Goal: Task Accomplishment & Management: Manage account settings

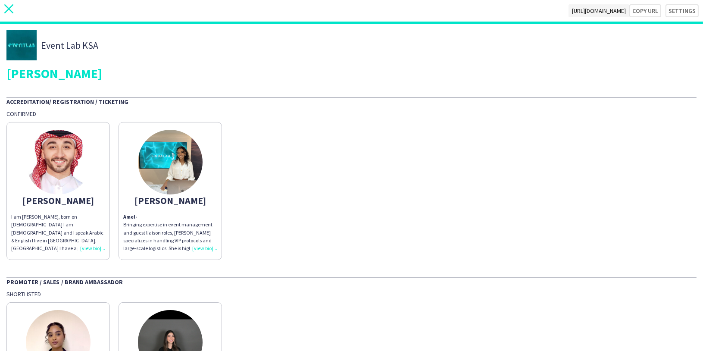
click at [10, 10] on icon at bounding box center [8, 8] width 9 height 9
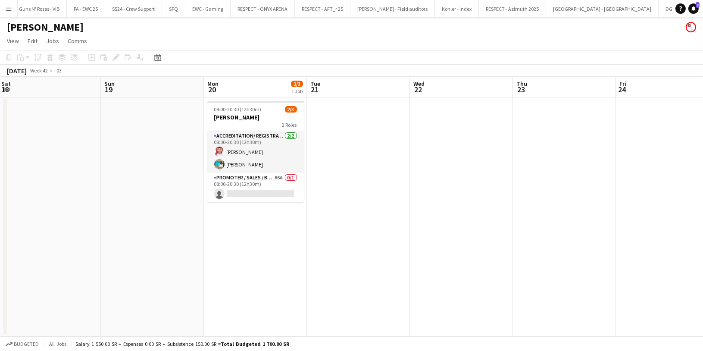
scroll to position [0, 269]
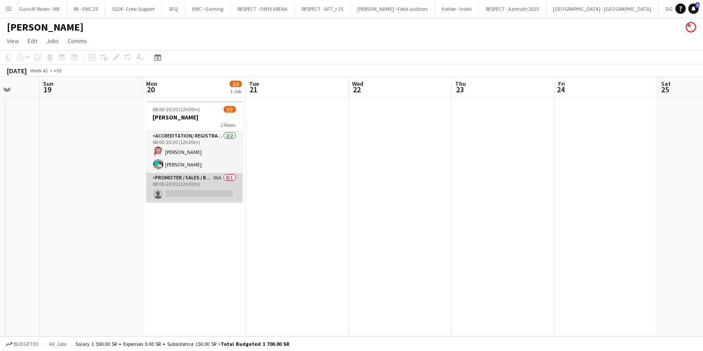
click at [197, 182] on app-card-role "Promoter / Sales / Brand Ambassador 86A 0/1 08:00-20:30 (12h30m) single-neutral…" at bounding box center [194, 187] width 97 height 29
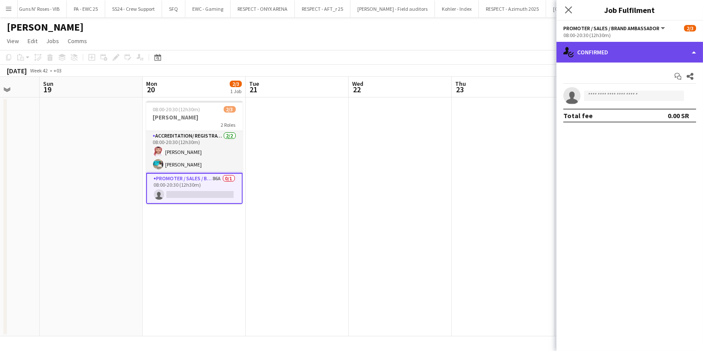
click at [598, 56] on div "single-neutral-actions-check-2 Confirmed" at bounding box center [629, 52] width 146 height 21
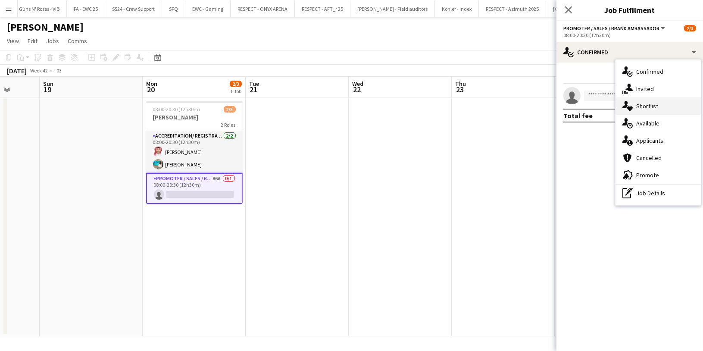
click at [659, 109] on div "single-neutral-actions-heart Shortlist" at bounding box center [657, 105] width 85 height 17
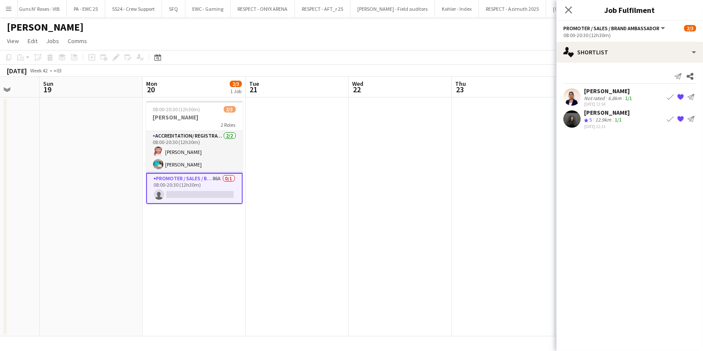
click at [671, 97] on app-icon "Book crew" at bounding box center [669, 96] width 7 height 7
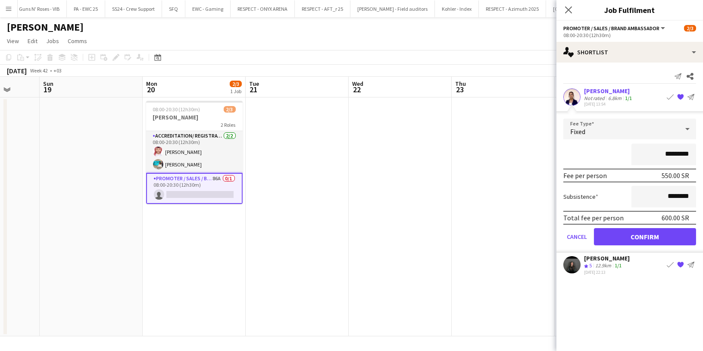
click at [600, 151] on div "*********" at bounding box center [629, 154] width 133 height 22
click at [625, 241] on button "Confirm" at bounding box center [645, 236] width 102 height 17
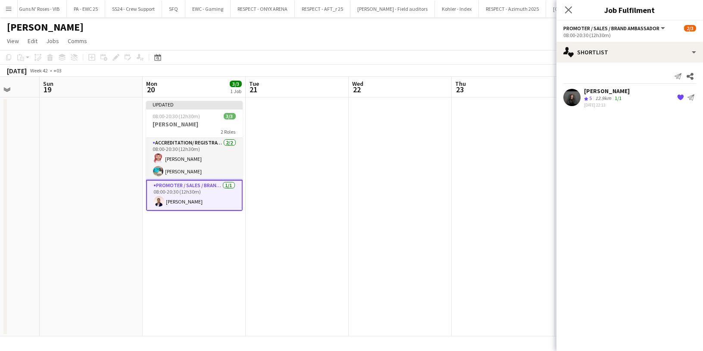
click at [679, 98] on app-icon "{{ spriteTitle }}" at bounding box center [680, 97] width 7 height 7
click at [570, 11] on icon at bounding box center [568, 10] width 8 height 8
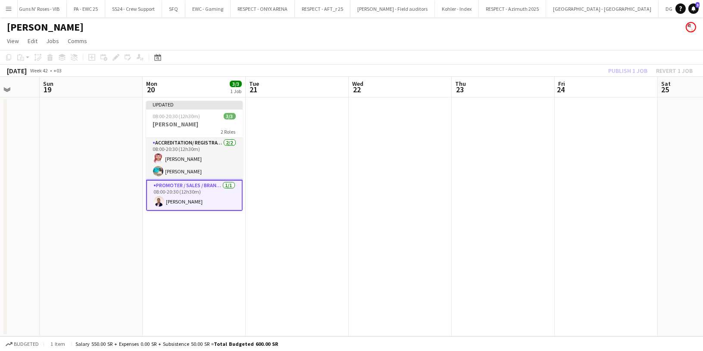
click at [626, 69] on div "Publish 1 job Revert 1 job" at bounding box center [650, 70] width 105 height 11
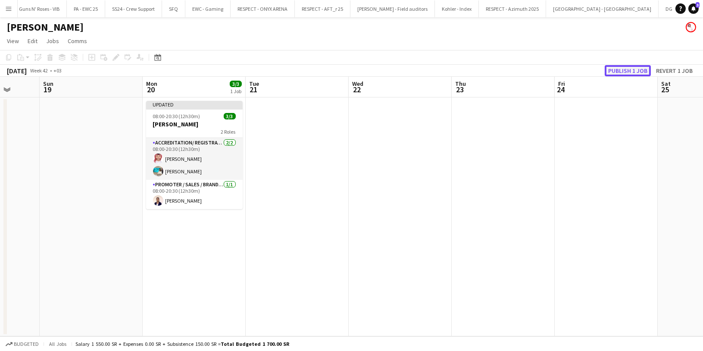
click at [626, 71] on button "Publish 1 job" at bounding box center [627, 70] width 46 height 11
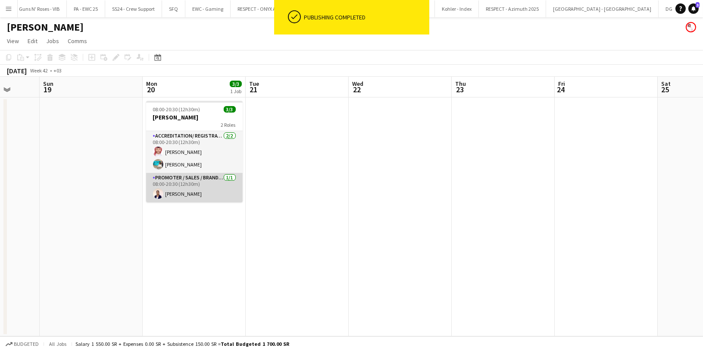
click at [196, 180] on app-card-role "Promoter / Sales / Brand Ambassador [DATE] 08:00-20:30 (12h30m) [PERSON_NAME]" at bounding box center [194, 187] width 97 height 29
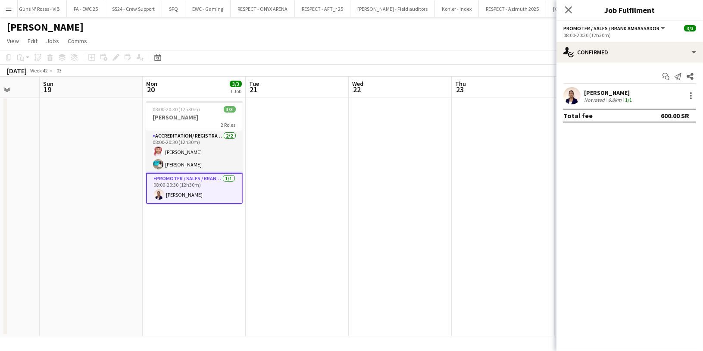
click at [603, 100] on div "Not rated" at bounding box center [595, 100] width 22 height 6
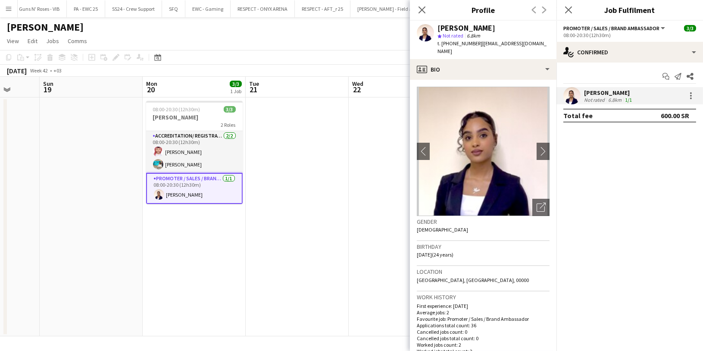
click at [459, 43] on span "t. [PHONE_NUMBER]" at bounding box center [459, 43] width 45 height 6
copy span "966567697469"
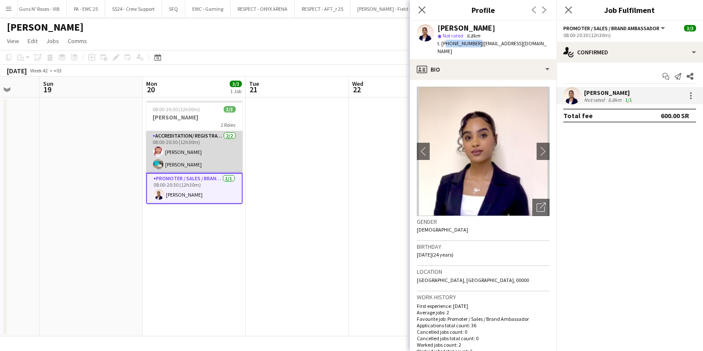
click at [196, 149] on app-card-role "Accreditation/ Registration / Ticketing [DATE] 08:00-20:30 (12h30m) [PERSON_NAM…" at bounding box center [194, 152] width 97 height 42
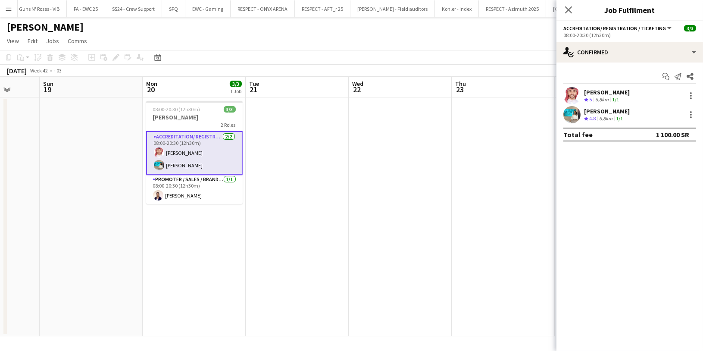
click at [579, 115] on app-user-avatar at bounding box center [571, 114] width 17 height 17
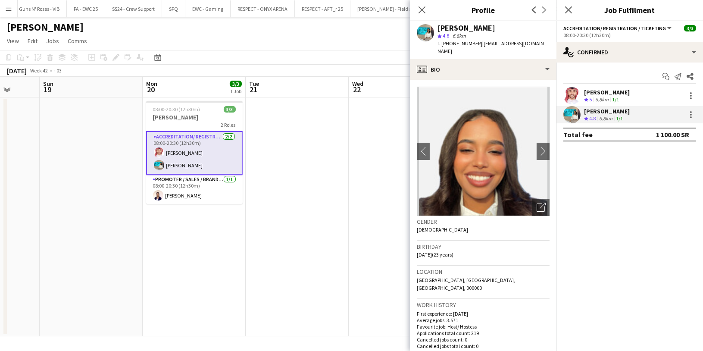
click at [461, 45] on span "t. [PHONE_NUMBER]" at bounding box center [459, 43] width 45 height 6
copy span "966564550607"
click at [586, 90] on div "[PERSON_NAME]" at bounding box center [607, 92] width 46 height 8
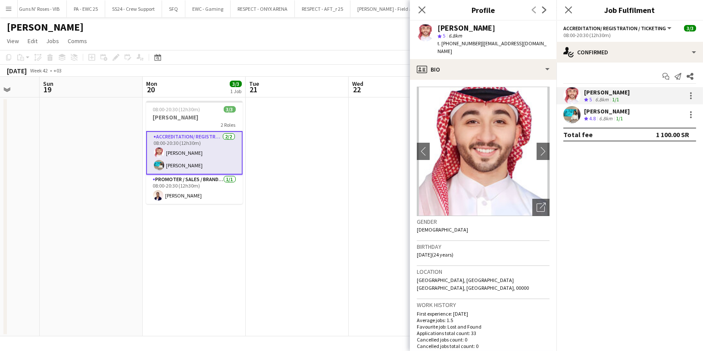
click at [461, 46] on span "t. [PHONE_NUMBER]" at bounding box center [459, 43] width 45 height 6
copy span "966503458365"
click at [41, 25] on h1 "[PERSON_NAME]" at bounding box center [45, 27] width 77 height 13
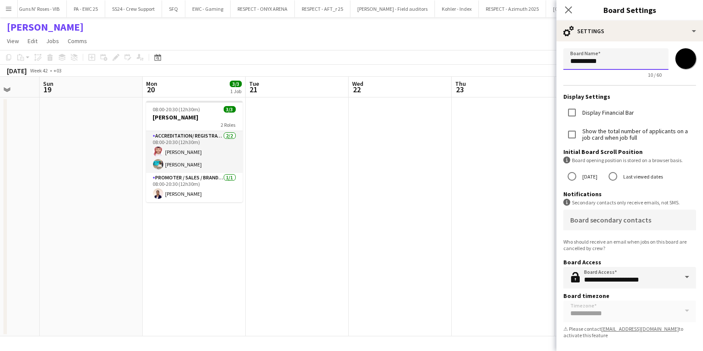
click at [591, 62] on input "**********" at bounding box center [615, 59] width 105 height 22
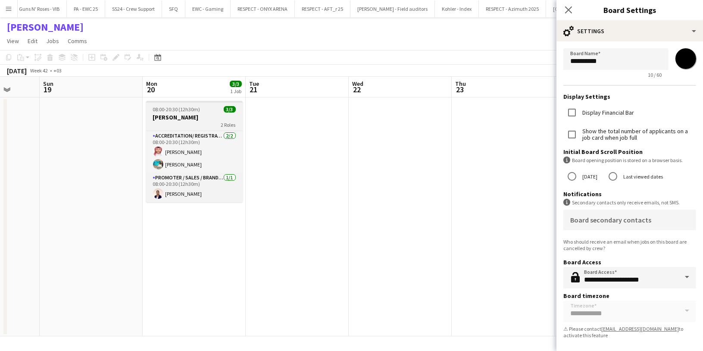
click at [192, 116] on h3 "[PERSON_NAME]" at bounding box center [194, 117] width 97 height 8
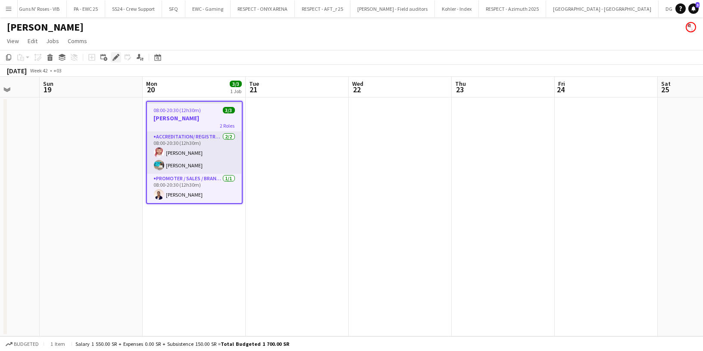
click at [112, 58] on icon "Edit" at bounding box center [115, 57] width 7 height 7
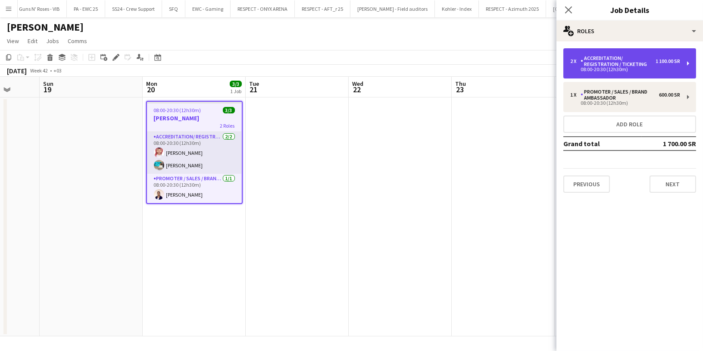
click at [635, 71] on div "08:00-20:30 (12h30m)" at bounding box center [625, 69] width 110 height 4
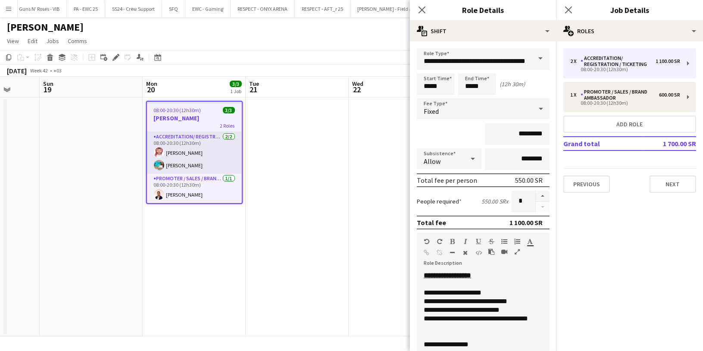
click at [498, 283] on div "**********" at bounding box center [475, 284] width 105 height 26
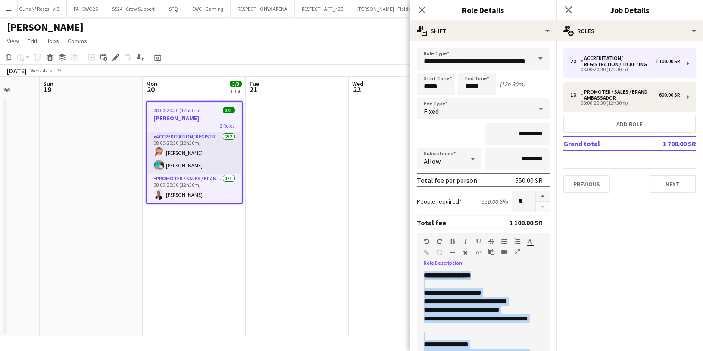
copy div "**********"
click at [420, 9] on icon "Close pop-in" at bounding box center [421, 10] width 8 height 8
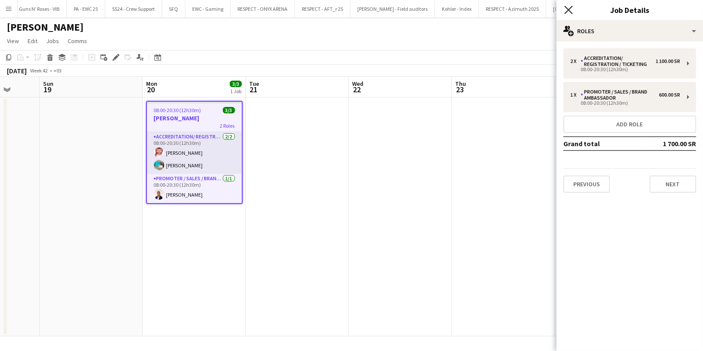
click at [569, 8] on icon "Close pop-in" at bounding box center [568, 10] width 8 height 8
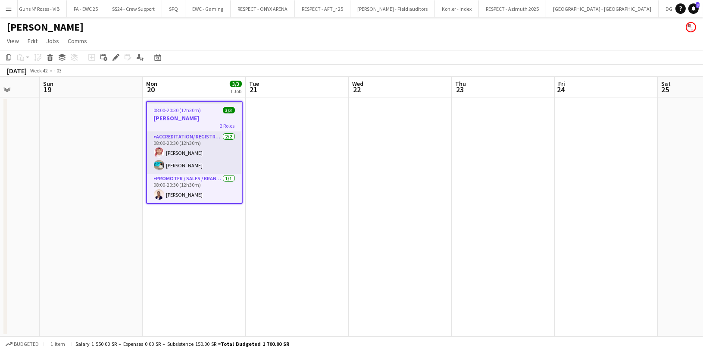
click at [332, 40] on app-page-menu "View Day view expanded Day view collapsed Month view Date picker Jump to [DATE]…" at bounding box center [351, 42] width 703 height 16
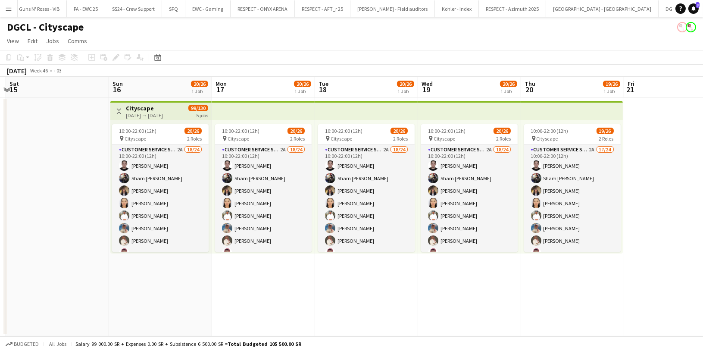
scroll to position [0, 315]
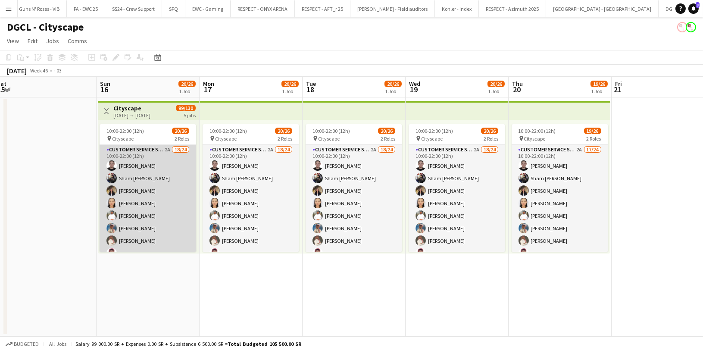
click at [155, 193] on app-card-role "Customer Service Staff 2A 18/24 10:00-22:00 (12h) [PERSON_NAME] Sham [PERSON_NA…" at bounding box center [148, 303] width 97 height 317
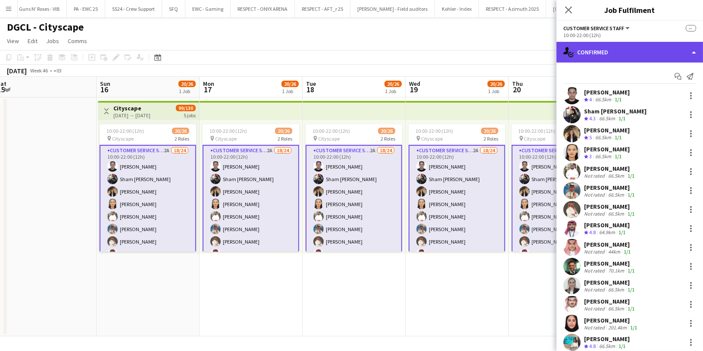
click at [616, 51] on div "single-neutral-actions-check-2 Confirmed" at bounding box center [629, 52] width 146 height 21
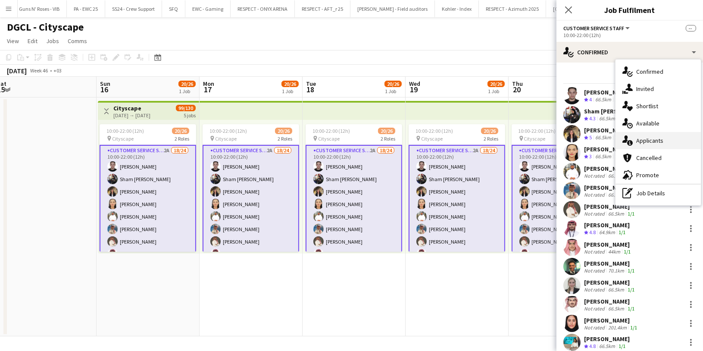
click at [655, 143] on span "Applicants" at bounding box center [649, 141] width 27 height 8
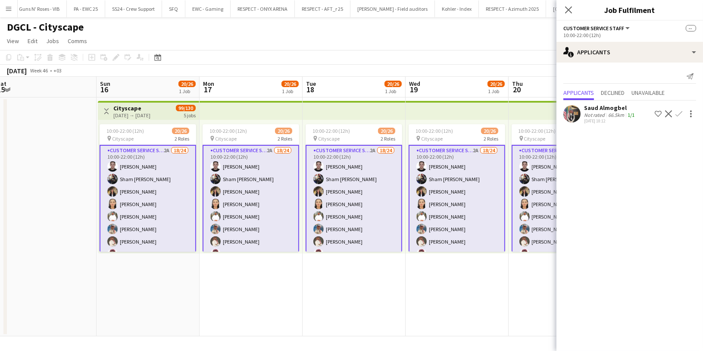
click at [679, 113] on app-icon "Confirm" at bounding box center [678, 113] width 7 height 7
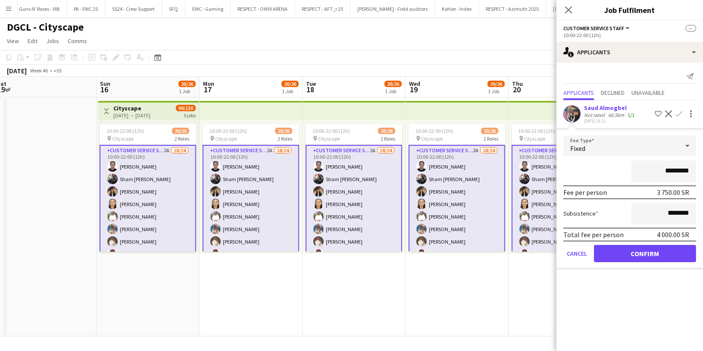
click at [600, 165] on div "*********" at bounding box center [629, 171] width 133 height 22
click at [629, 253] on button "Confirm" at bounding box center [645, 253] width 102 height 17
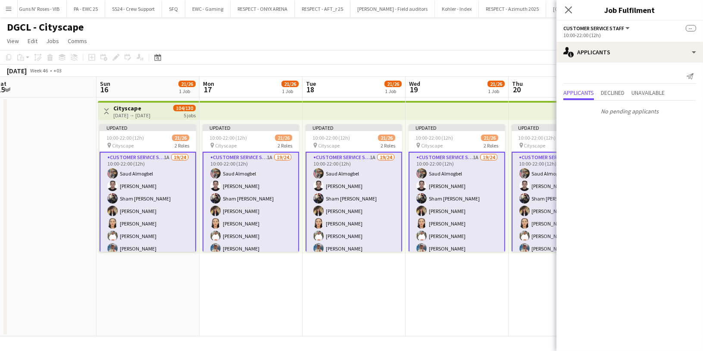
click at [504, 39] on app-page-menu "View Day view expanded Day view collapsed Month view Date picker Jump to [DATE]…" at bounding box center [351, 42] width 703 height 16
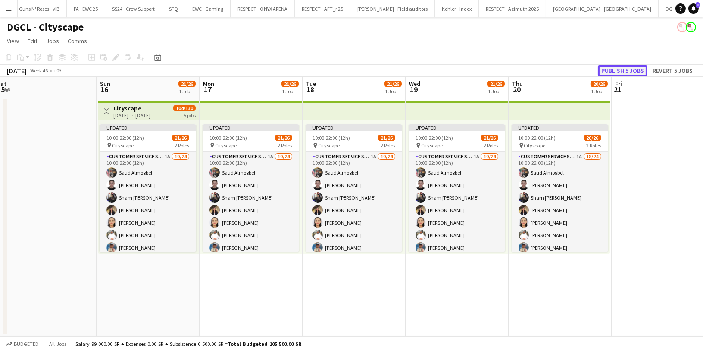
click at [625, 71] on button "Publish 5 jobs" at bounding box center [623, 70] width 50 height 11
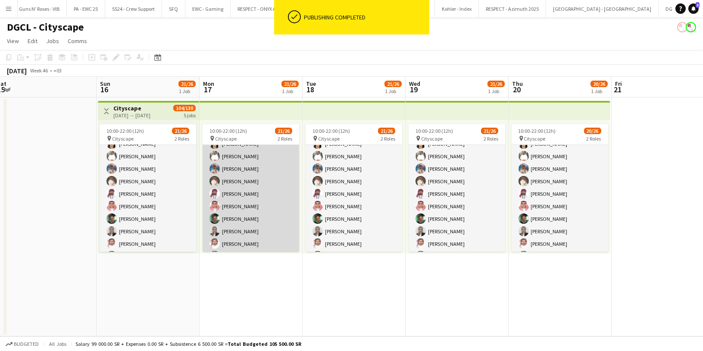
scroll to position [0, 0]
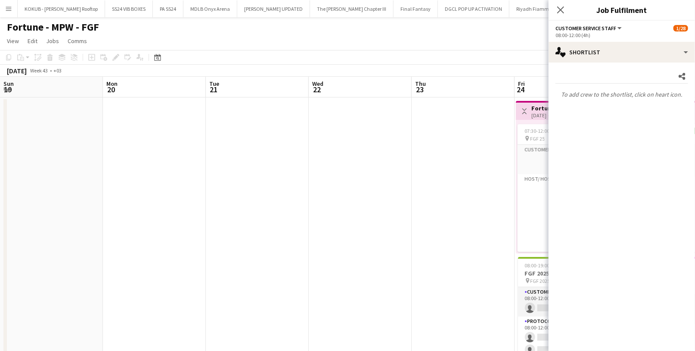
scroll to position [0, 334]
